Goal: Information Seeking & Learning: Check status

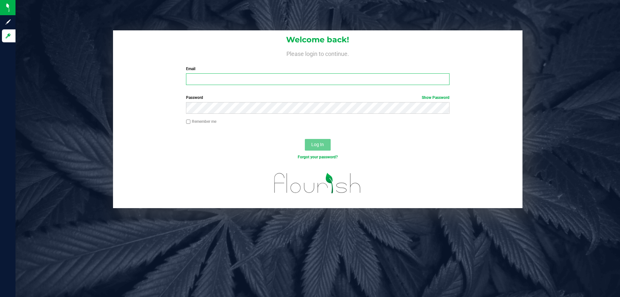
click at [219, 79] on input "Email" at bounding box center [317, 79] width 263 height 12
type input "[EMAIL_ADDRESS][DOMAIN_NAME]"
click at [305, 139] on button "Log In" at bounding box center [318, 145] width 26 height 12
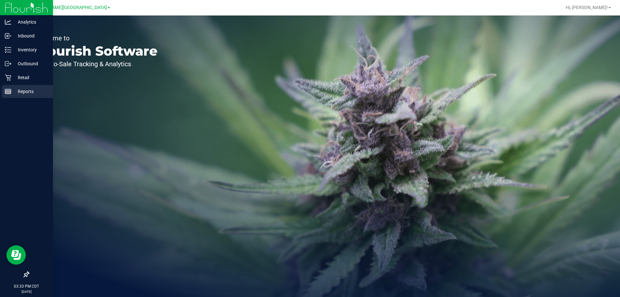
click at [28, 87] on div "Reports" at bounding box center [27, 91] width 51 height 13
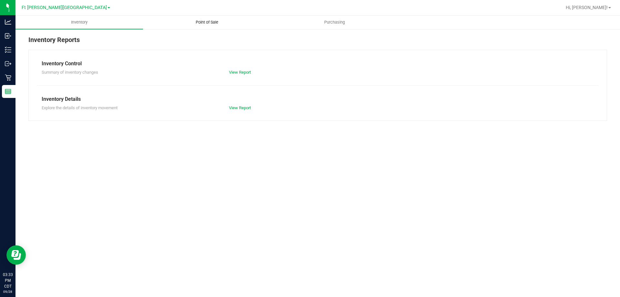
click at [215, 22] on span "Point of Sale" at bounding box center [207, 22] width 40 height 6
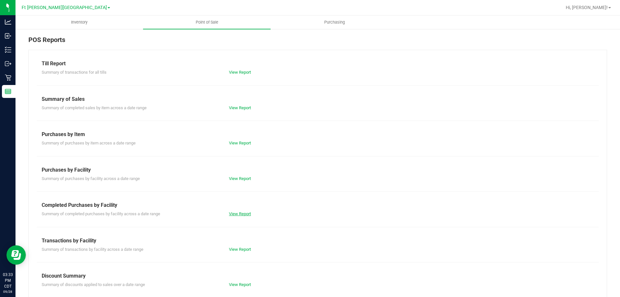
click at [240, 215] on link "View Report" at bounding box center [240, 213] width 22 height 5
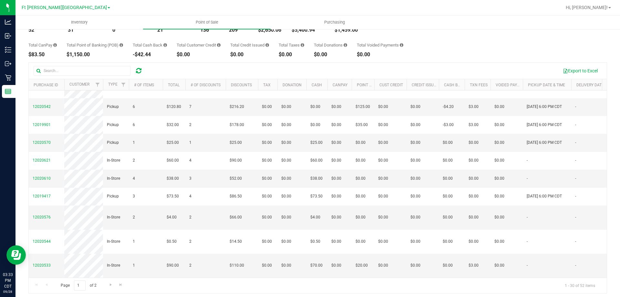
scroll to position [48, 0]
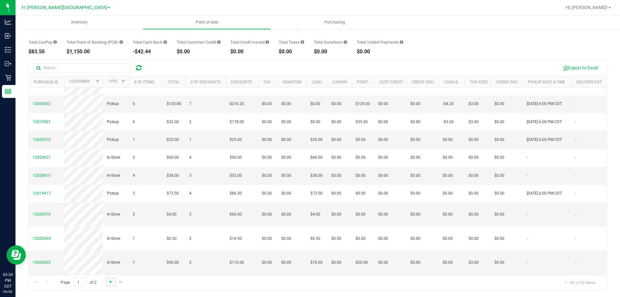
click at [111, 282] on span "Go to the next page" at bounding box center [110, 281] width 5 height 5
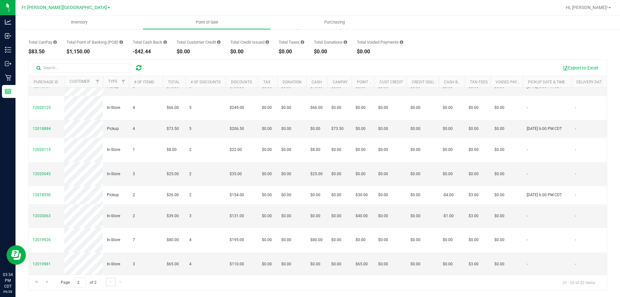
scroll to position [162, 0]
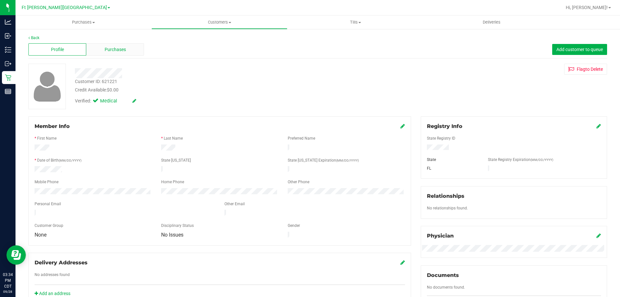
click at [112, 52] on span "Purchases" at bounding box center [115, 49] width 21 height 7
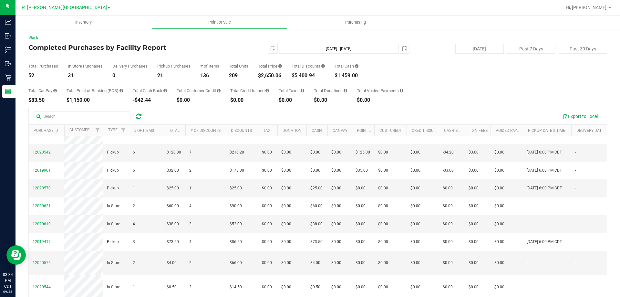
scroll to position [420, 0]
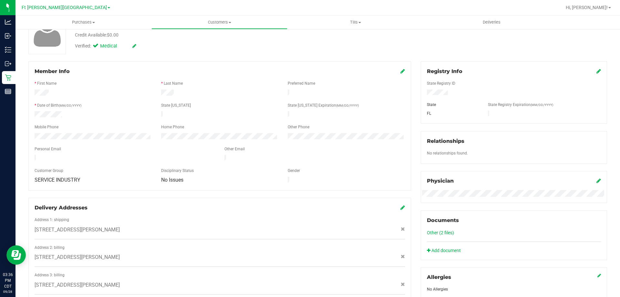
scroll to position [32, 0]
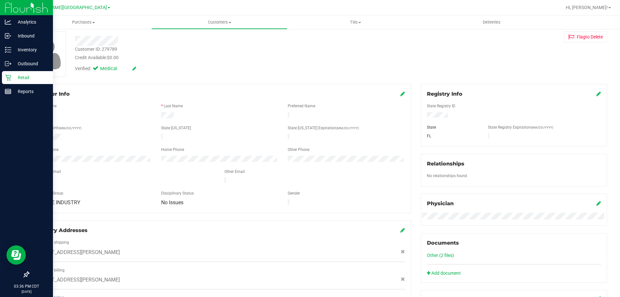
click at [26, 77] on p "Retail" at bounding box center [30, 78] width 39 height 8
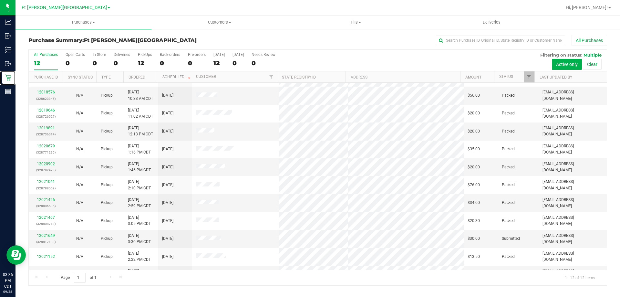
scroll to position [27, 0]
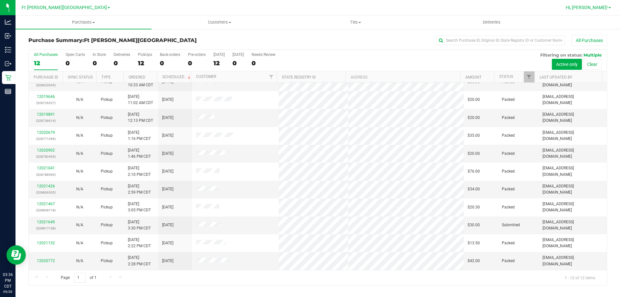
click at [599, 7] on span "Hi, [PERSON_NAME]!" at bounding box center [587, 7] width 42 height 5
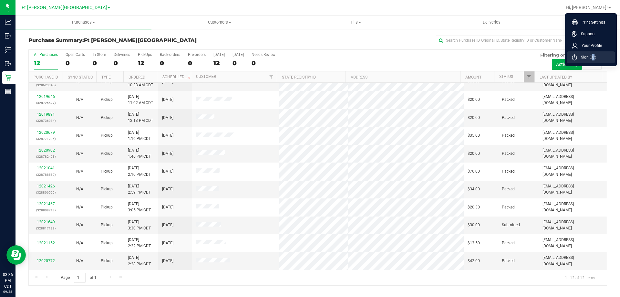
click at [591, 57] on span "Sign Out" at bounding box center [586, 57] width 19 height 6
